Goal: Information Seeking & Learning: Learn about a topic

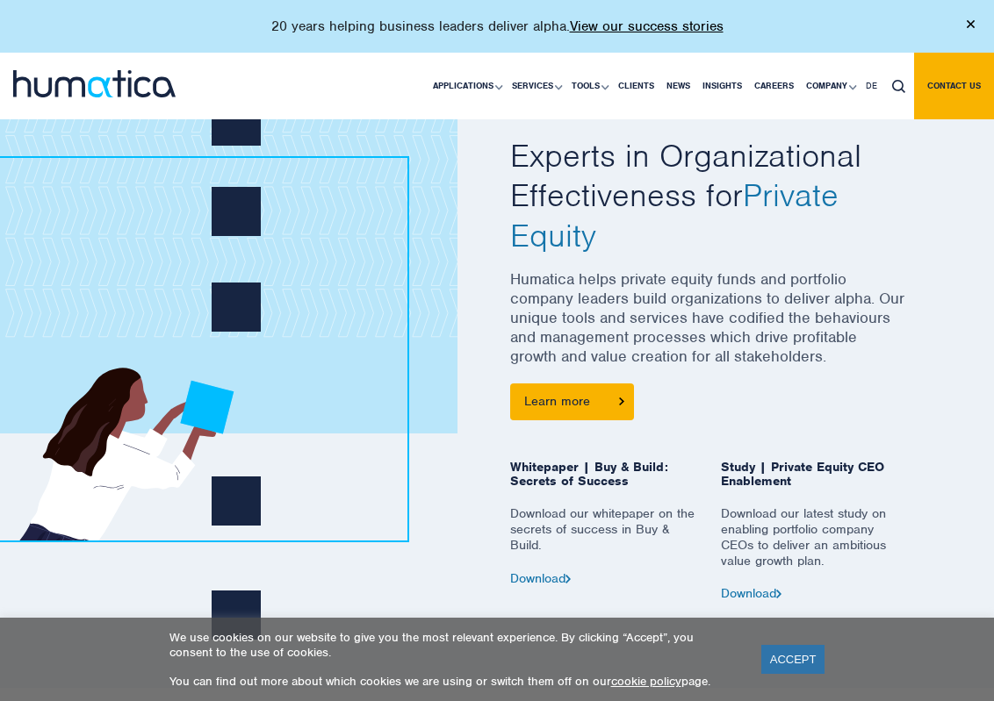
scroll to position [702, 0]
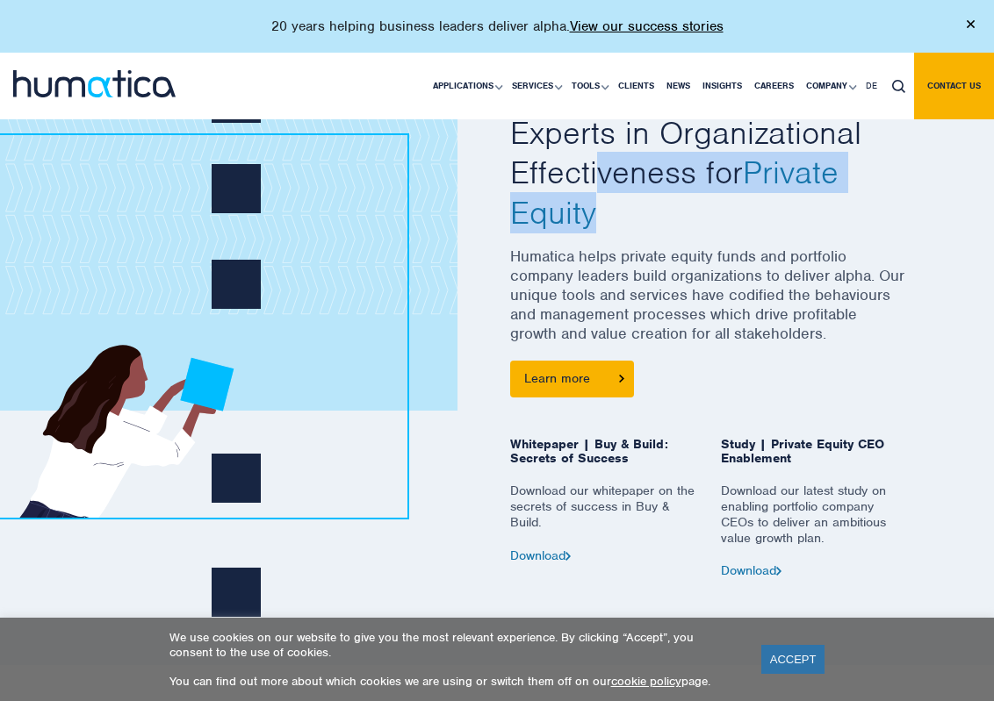
drag, startPoint x: 602, startPoint y: 176, endPoint x: 735, endPoint y: 231, distance: 143.3
click at [725, 220] on h2 "Experts in Organizational Effectiveness for Private Equity" at bounding box center [707, 173] width 395 height 120
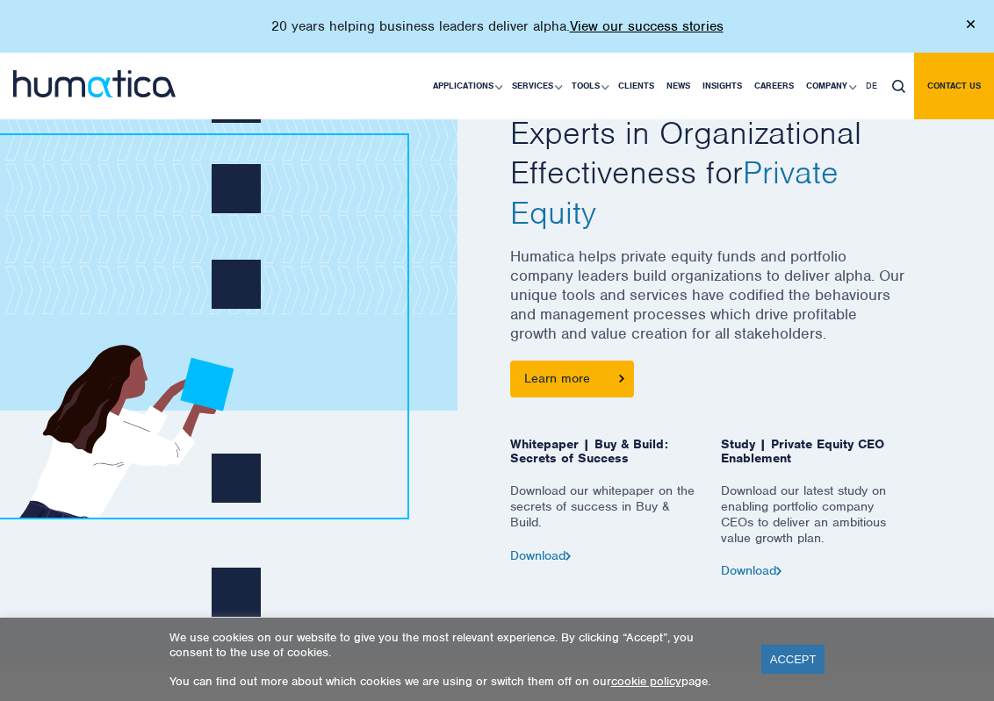
click at [778, 272] on p "Humatica helps private equity funds and portfolio company leaders build organiz…" at bounding box center [707, 304] width 395 height 114
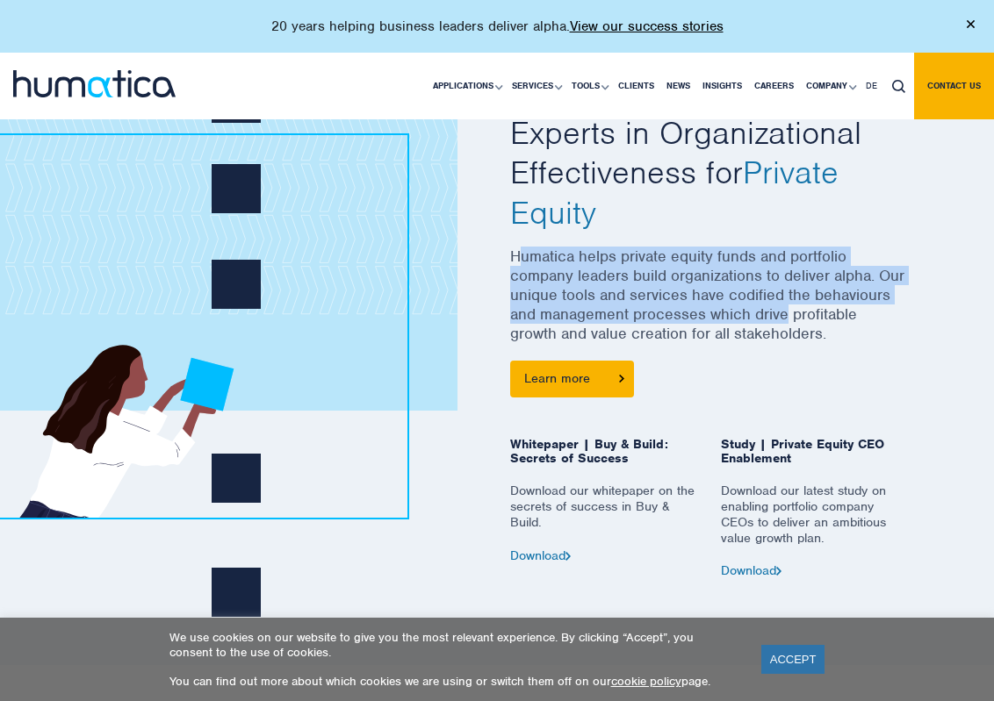
drag, startPoint x: 518, startPoint y: 252, endPoint x: 873, endPoint y: 320, distance: 361.1
click at [873, 320] on p "Humatica helps private equity funds and portfolio company leaders build organiz…" at bounding box center [707, 304] width 395 height 114
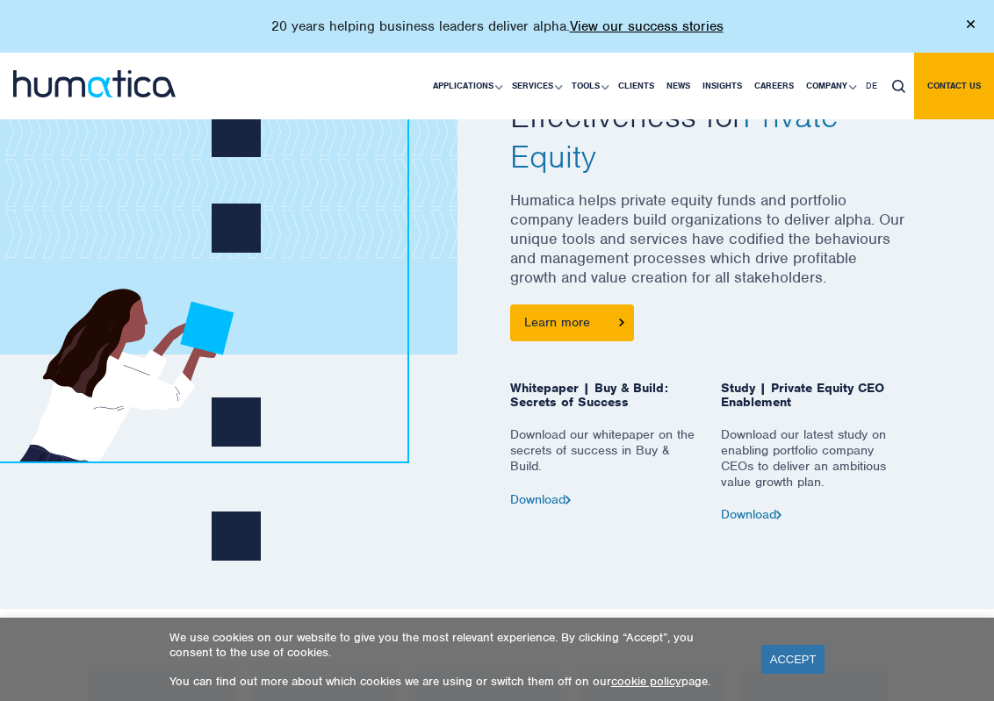
scroll to position [790, 0]
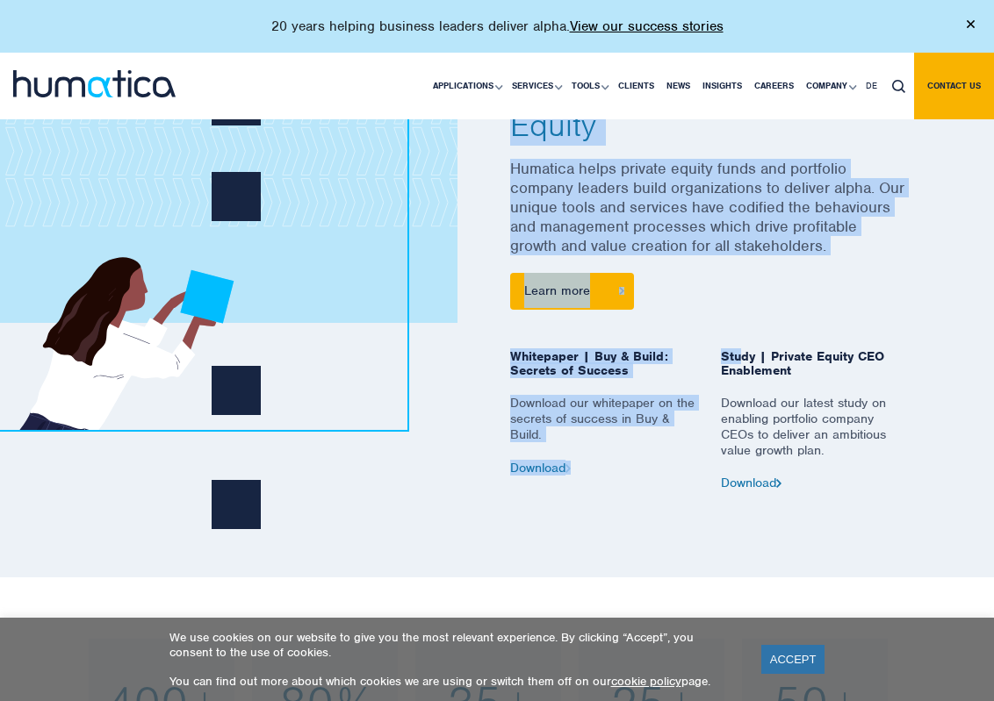
drag, startPoint x: 752, startPoint y: 341, endPoint x: 953, endPoint y: 391, distance: 207.2
click at [953, 391] on div "EXPERTISE Experts in Organizational Effectiveness for Private Equity Humatica h…" at bounding box center [497, 233] width 994 height 690
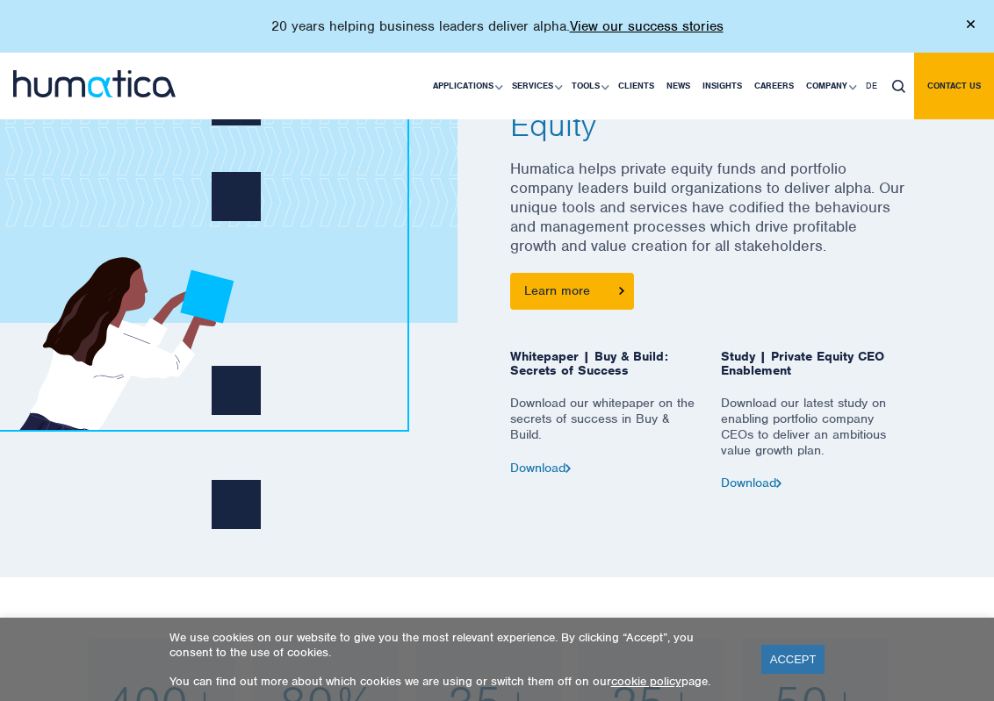
click at [953, 391] on div "EXPERTISE Experts in Organizational Effectiveness for Private Equity Humatica h…" at bounding box center [497, 233] width 994 height 690
drag, startPoint x: 716, startPoint y: 389, endPoint x: 802, endPoint y: 413, distance: 88.4
click at [802, 413] on div "Study | Private Equity CEO Enablement Download our latest study on enabling por…" at bounding box center [813, 419] width 211 height 140
